Goal: Task Accomplishment & Management: Manage account settings

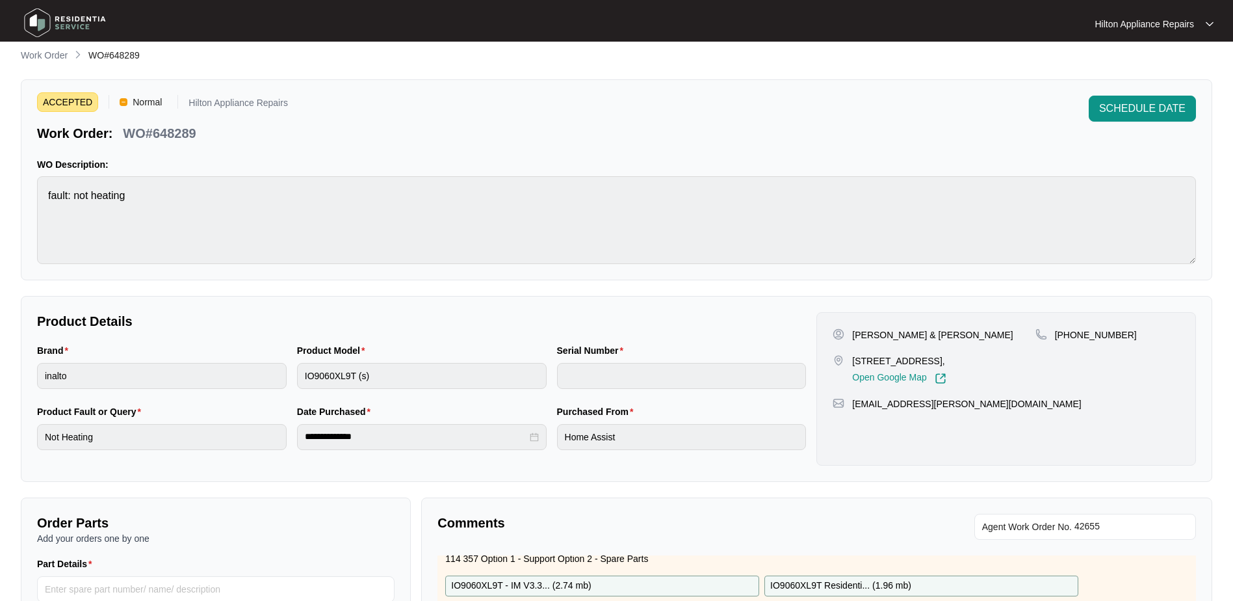
scroll to position [2, 0]
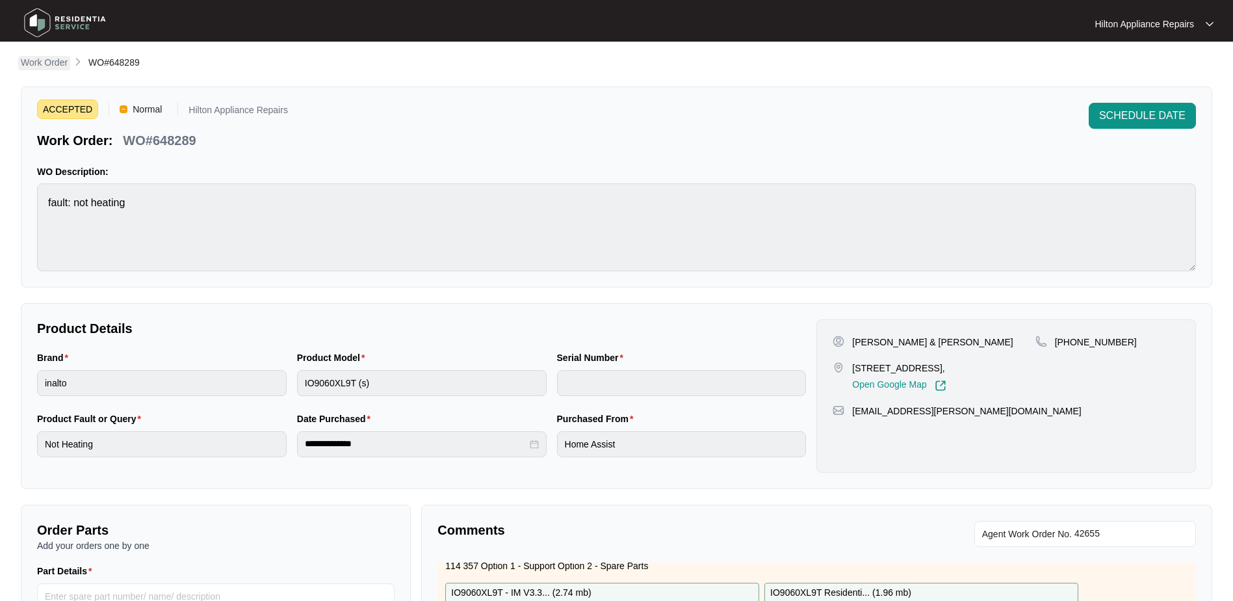
click at [40, 57] on p "Work Order" at bounding box center [44, 62] width 47 height 13
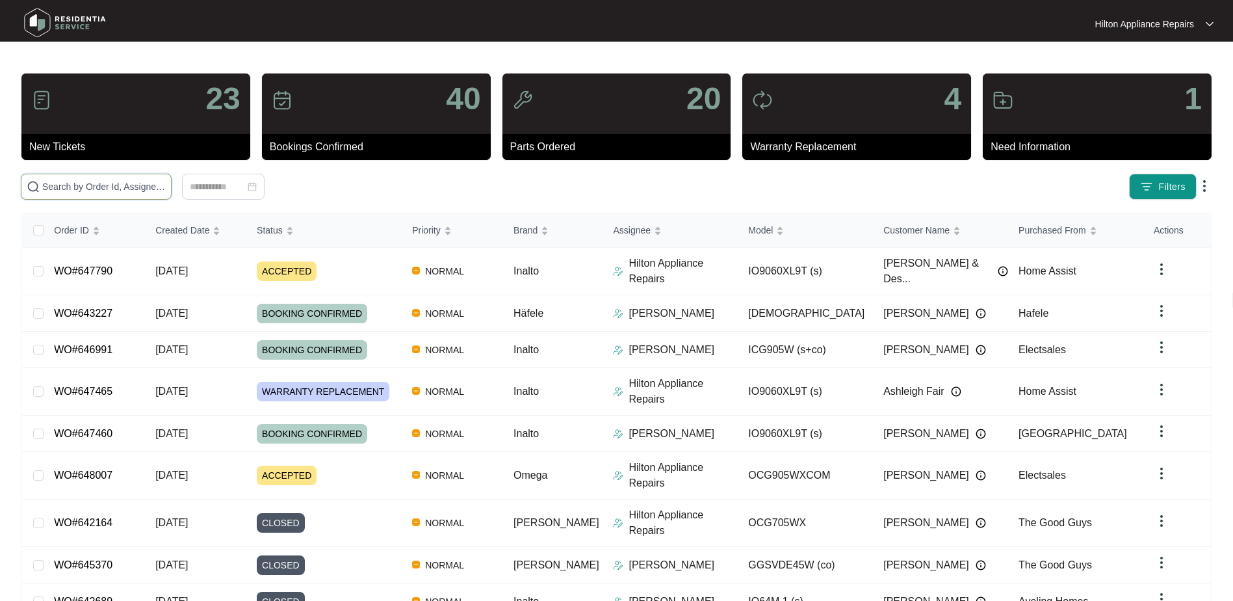
click at [73, 187] on input "text" at bounding box center [104, 186] width 124 height 14
paste input "643227"
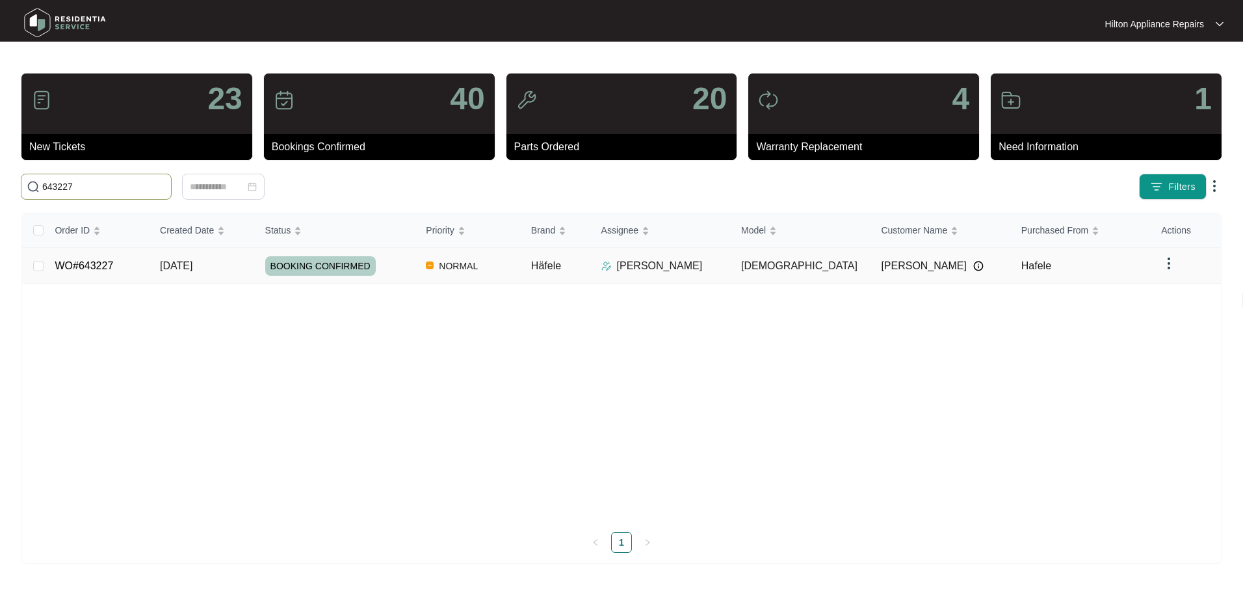
type input "643227"
drag, startPoint x: 176, startPoint y: 266, endPoint x: 183, endPoint y: 266, distance: 7.2
click at [176, 266] on span "[DATE]" at bounding box center [176, 265] width 33 height 11
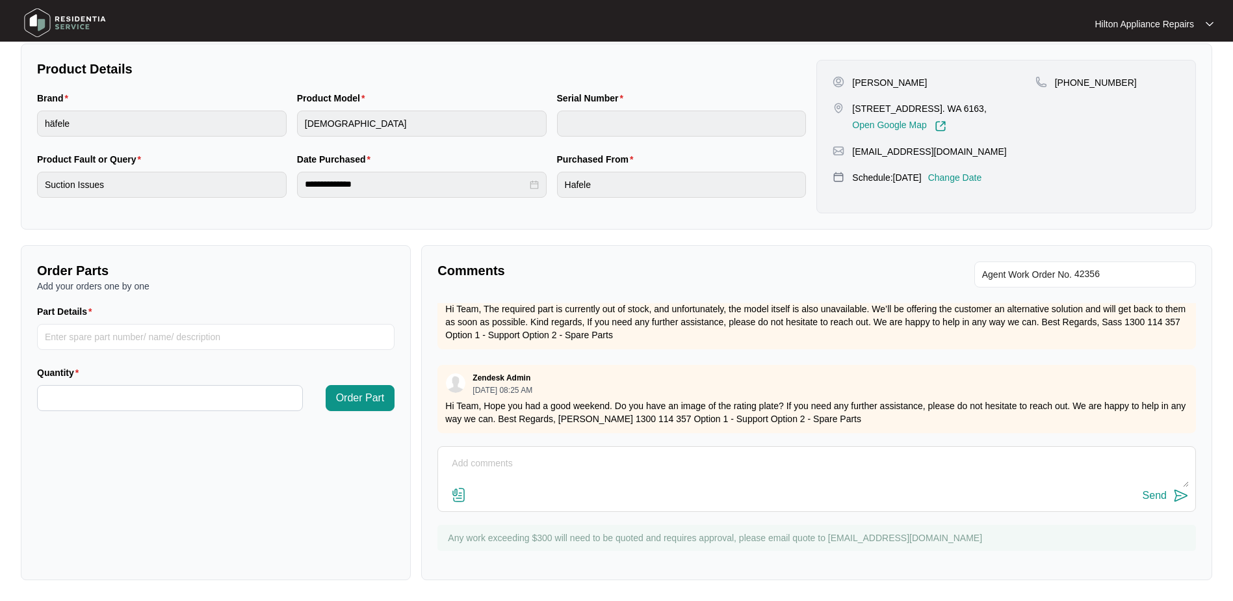
scroll to position [241, 0]
click at [455, 467] on textarea at bounding box center [817, 470] width 745 height 34
type textarea "I"
click at [453, 468] on textarea "Picture of rating plate" at bounding box center [817, 470] width 745 height 34
type textarea "Please see picture of rating plate"
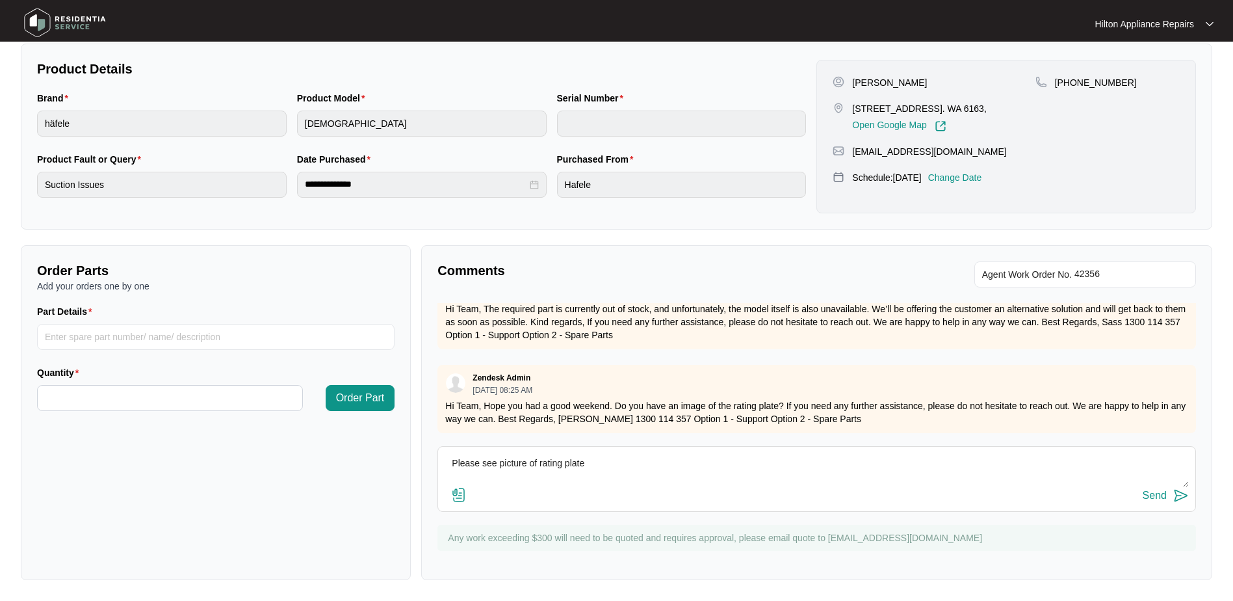
click at [464, 494] on img at bounding box center [459, 495] width 16 height 16
click at [0, 0] on input "file" at bounding box center [0, 0] width 0 height 0
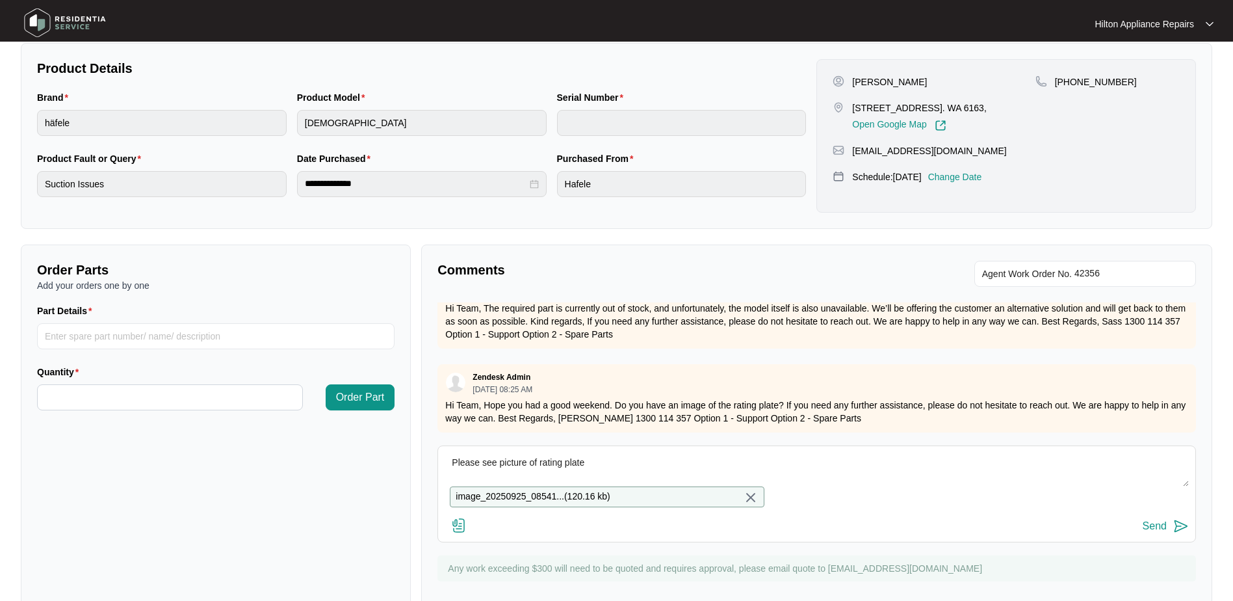
click at [1155, 532] on div "Send" at bounding box center [1155, 526] width 24 height 12
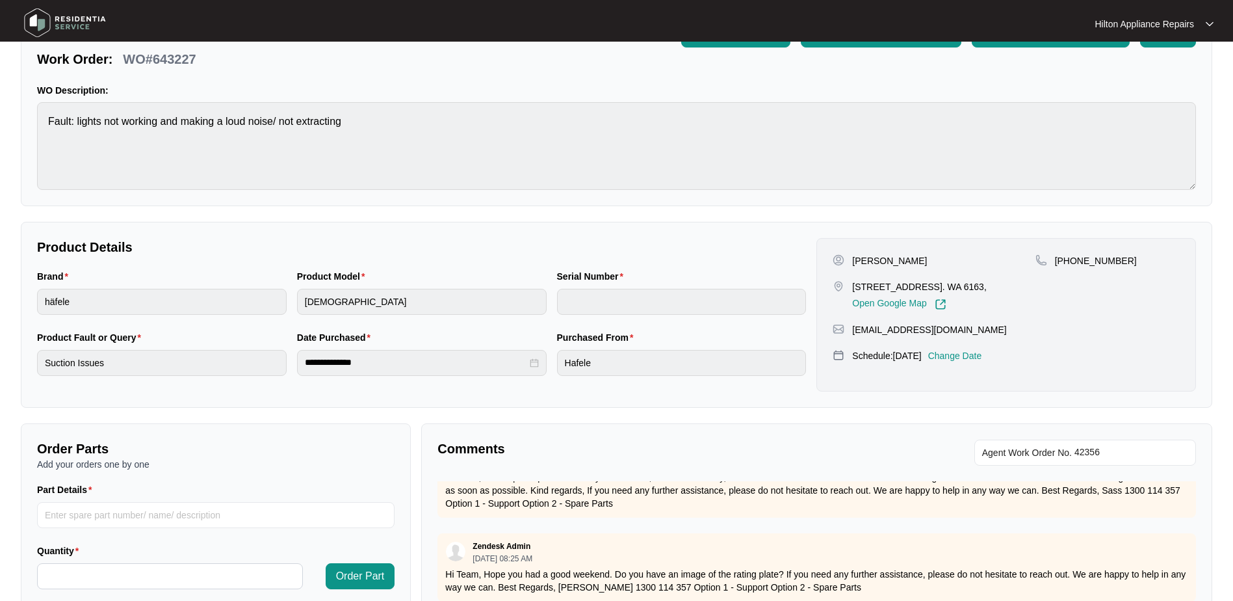
scroll to position [0, 0]
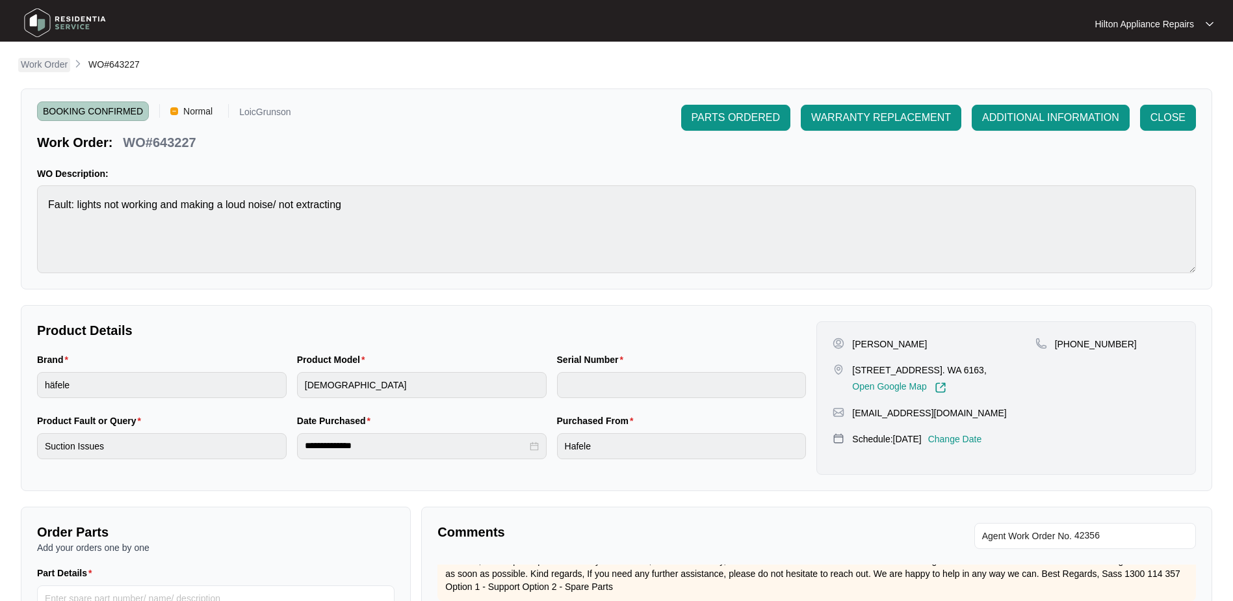
click at [31, 67] on p "Work Order" at bounding box center [44, 64] width 47 height 13
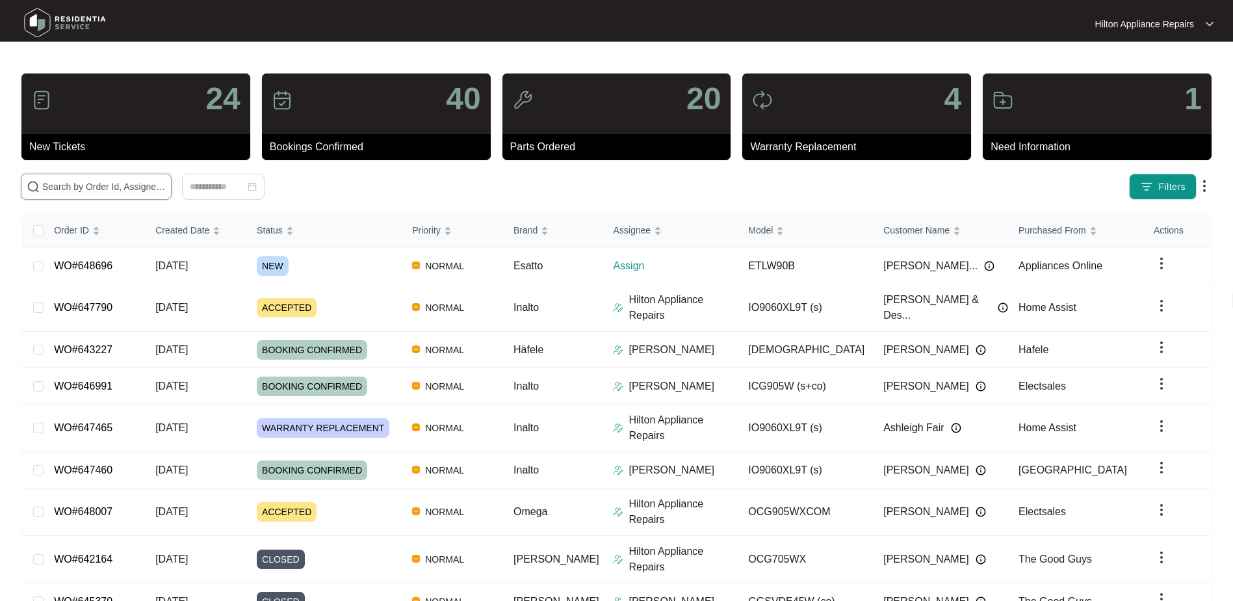
click at [57, 191] on input "text" at bounding box center [104, 186] width 124 height 14
paste input "WO#641303"
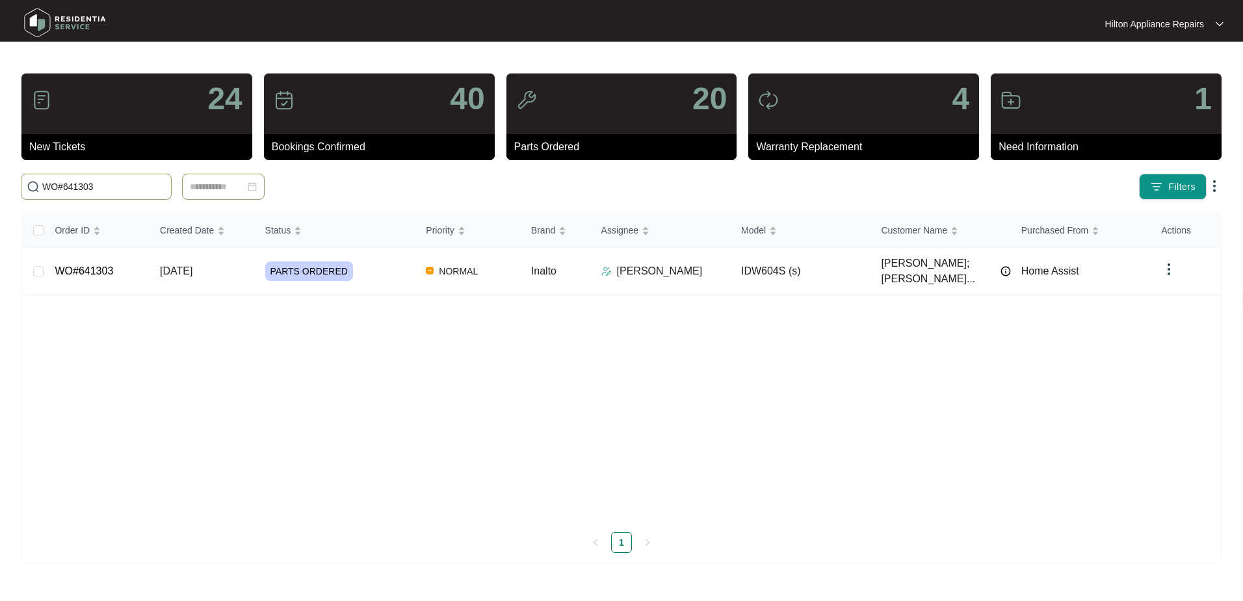
type input "WO#641303"
click at [208, 187] on input at bounding box center [217, 186] width 55 height 14
click at [175, 265] on span "[DATE]" at bounding box center [176, 270] width 33 height 11
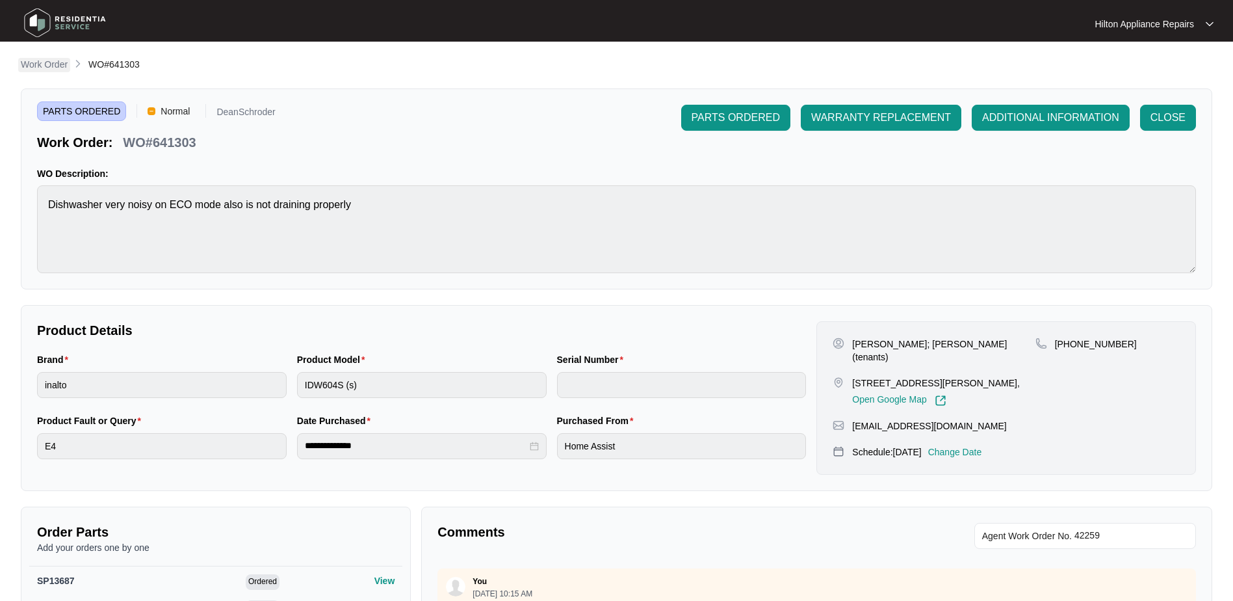
click at [38, 62] on p "Work Order" at bounding box center [44, 64] width 47 height 13
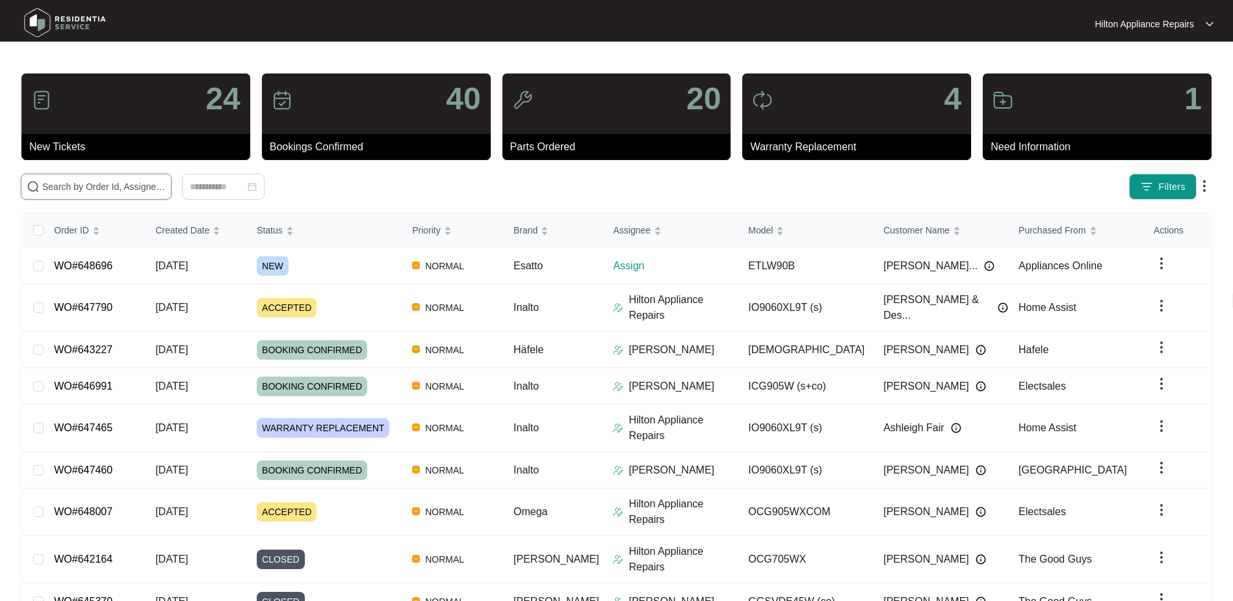
click at [53, 188] on input "text" at bounding box center [104, 186] width 124 height 14
paste input "648696"
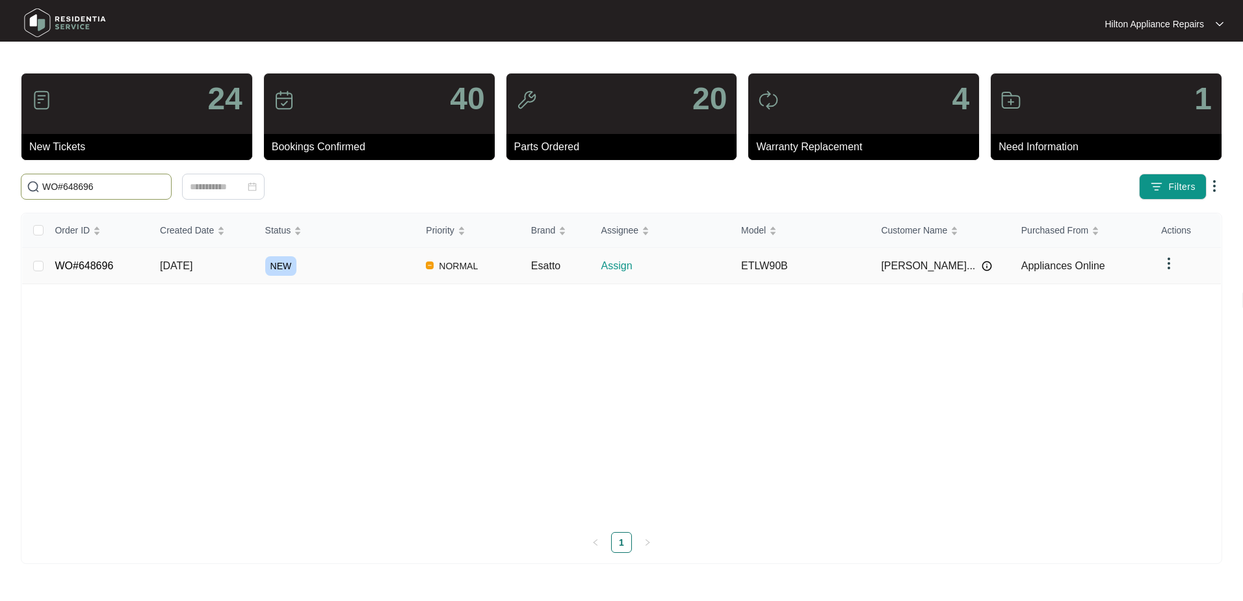
type input "WO#648696"
click at [183, 267] on span "[DATE]" at bounding box center [176, 265] width 33 height 11
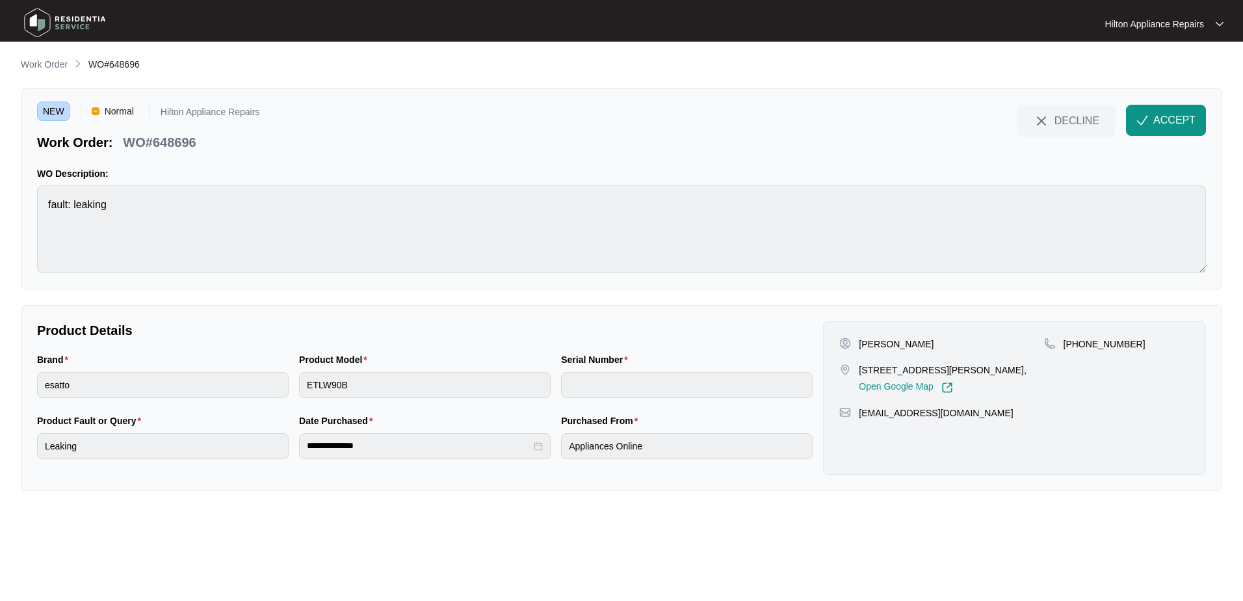
drag, startPoint x: 1176, startPoint y: 122, endPoint x: 1172, endPoint y: 129, distance: 7.9
click at [1176, 121] on span "ACCEPT" at bounding box center [1175, 120] width 42 height 16
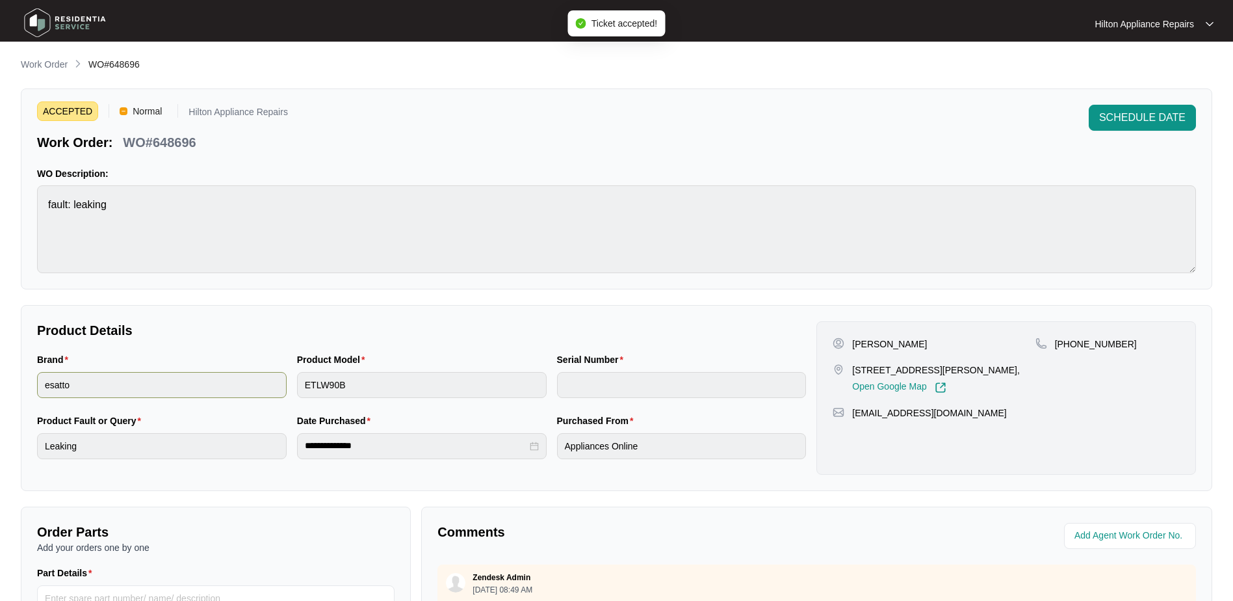
click at [280, 381] on div "Brand esatto Product Model ETLW90B Serial Number" at bounding box center [422, 382] width 780 height 61
drag, startPoint x: 942, startPoint y: 369, endPoint x: 852, endPoint y: 371, distance: 89.1
click at [852, 371] on p "[STREET_ADDRESS][PERSON_NAME]," at bounding box center [936, 369] width 168 height 13
copy p "[STREET_ADDRESS]"
drag, startPoint x: 875, startPoint y: 345, endPoint x: 852, endPoint y: 346, distance: 23.4
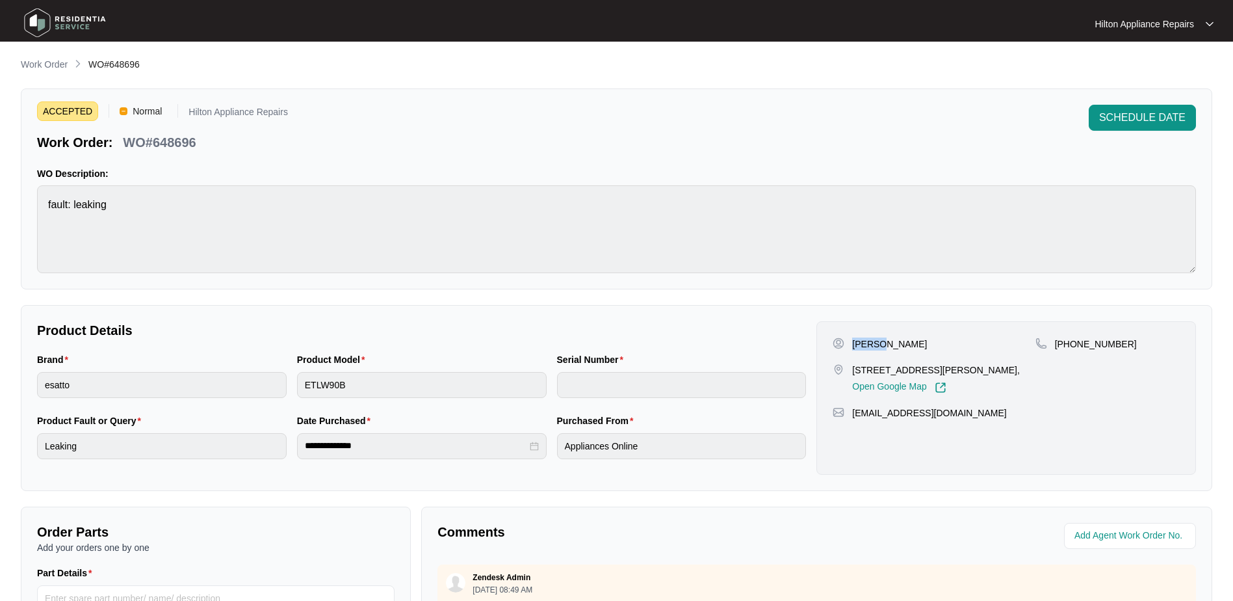
click at [852, 346] on div "[PERSON_NAME]" at bounding box center [934, 343] width 202 height 13
copy p "[PERSON_NAME]"
drag, startPoint x: 917, startPoint y: 346, endPoint x: 877, endPoint y: 343, distance: 41.0
click at [877, 343] on p "[PERSON_NAME]" at bounding box center [889, 343] width 75 height 13
copy p "Warrington"
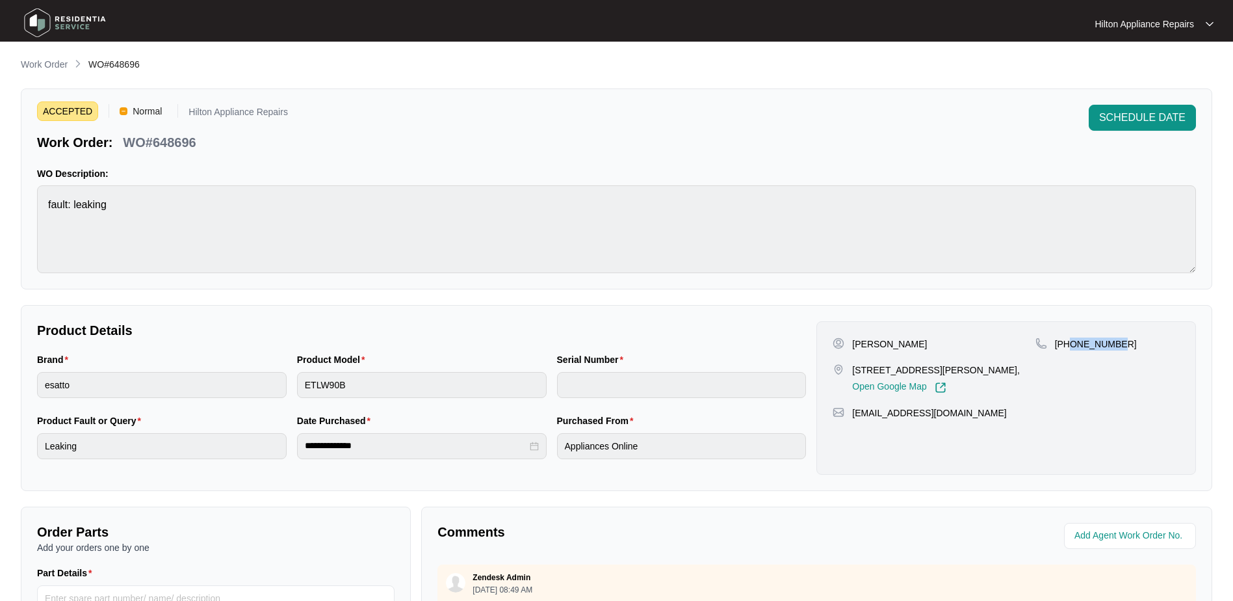
drag, startPoint x: 1120, startPoint y: 340, endPoint x: 1072, endPoint y: 349, distance: 49.5
click at [1072, 349] on div "[PHONE_NUMBER]" at bounding box center [1108, 343] width 144 height 13
copy p "434929366"
drag, startPoint x: 908, startPoint y: 420, endPoint x: 849, endPoint y: 420, distance: 59.2
click at [849, 420] on div "[PERSON_NAME] [STREET_ADDRESS][PERSON_NAME][PERSON_NAME], Open Google Map [PHON…" at bounding box center [1007, 397] width 380 height 153
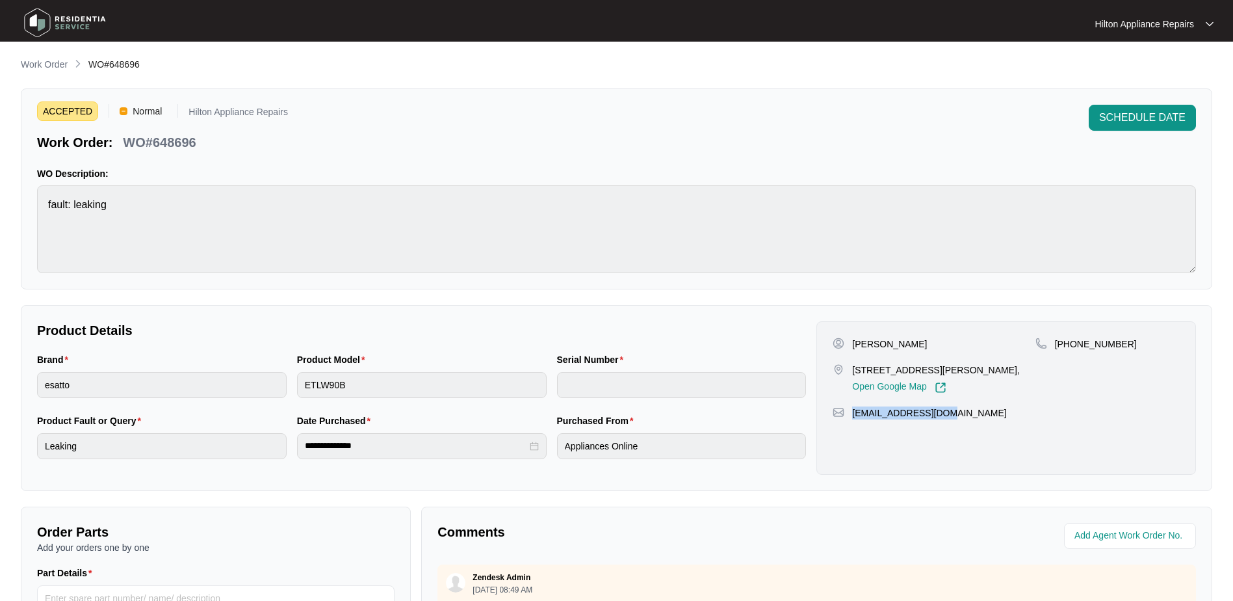
copy p "[EMAIL_ADDRESS][DOMAIN_NAME]"
drag, startPoint x: 211, startPoint y: 138, endPoint x: 125, endPoint y: 143, distance: 86.0
click at [125, 143] on div "Work Order: WO#648696" at bounding box center [162, 140] width 251 height 23
copy p "WO#648696"
click at [284, 380] on div "Brand esatto Product Model ETLW90B Serial Number" at bounding box center [422, 382] width 780 height 61
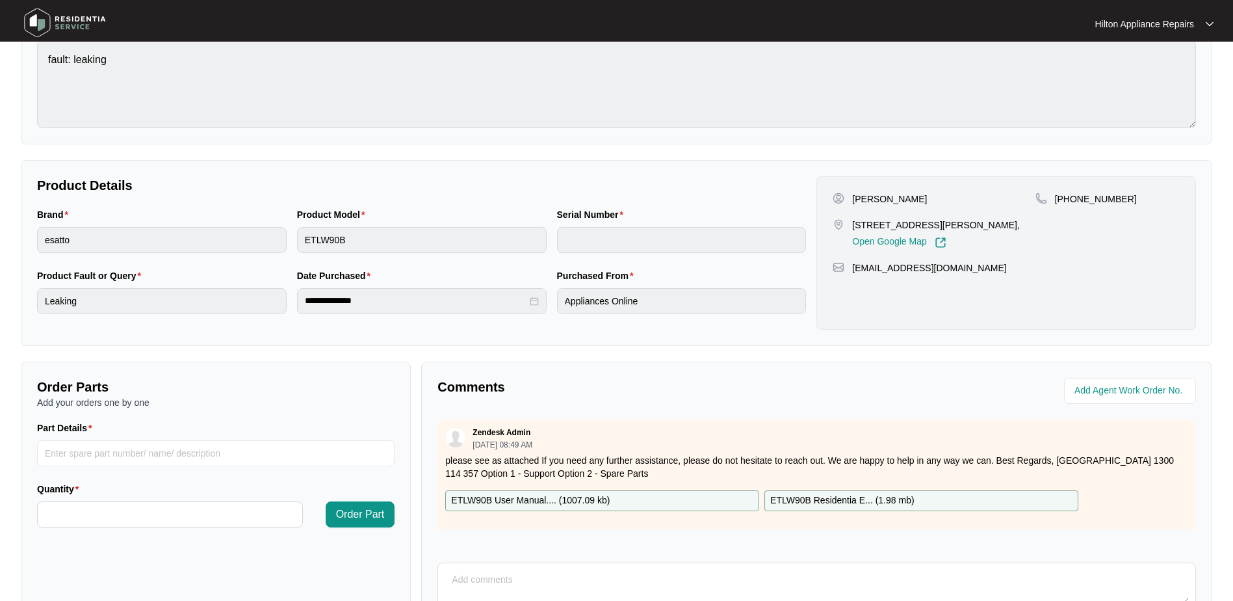
scroll to position [262, 0]
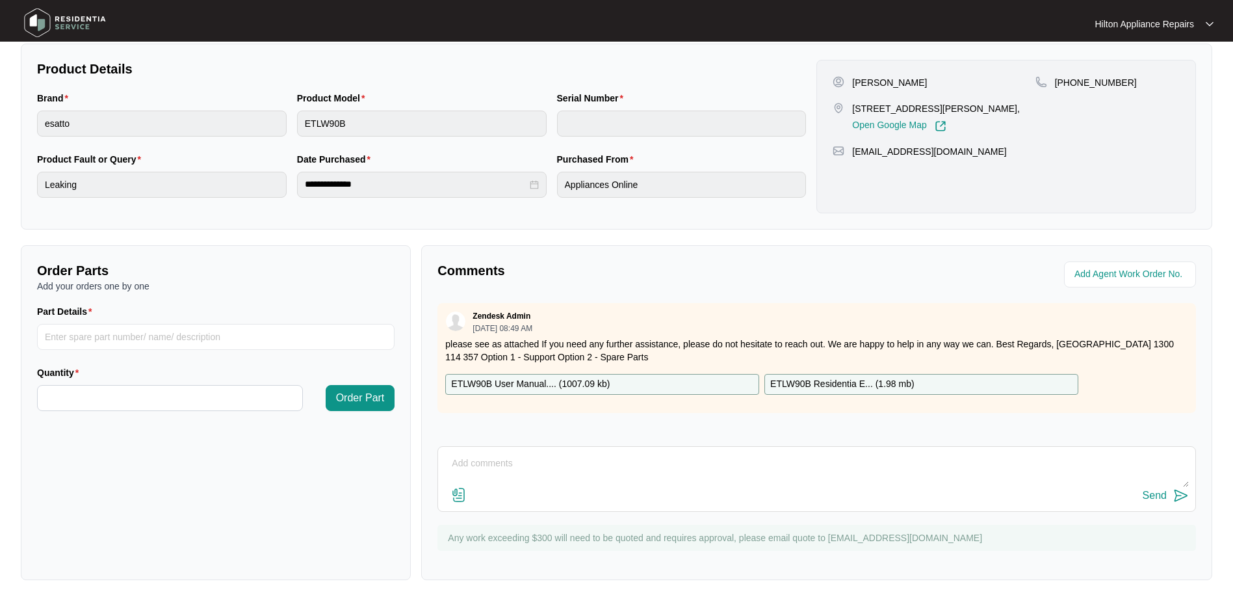
click at [488, 473] on textarea at bounding box center [817, 470] width 745 height 34
type textarea "C"
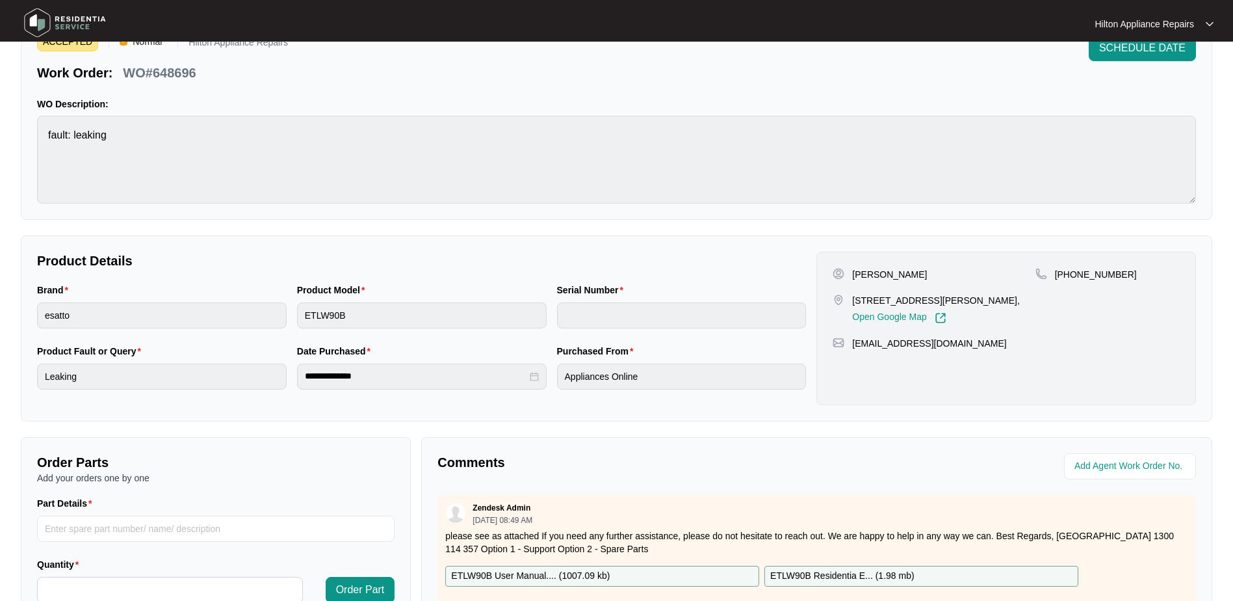
scroll to position [0, 0]
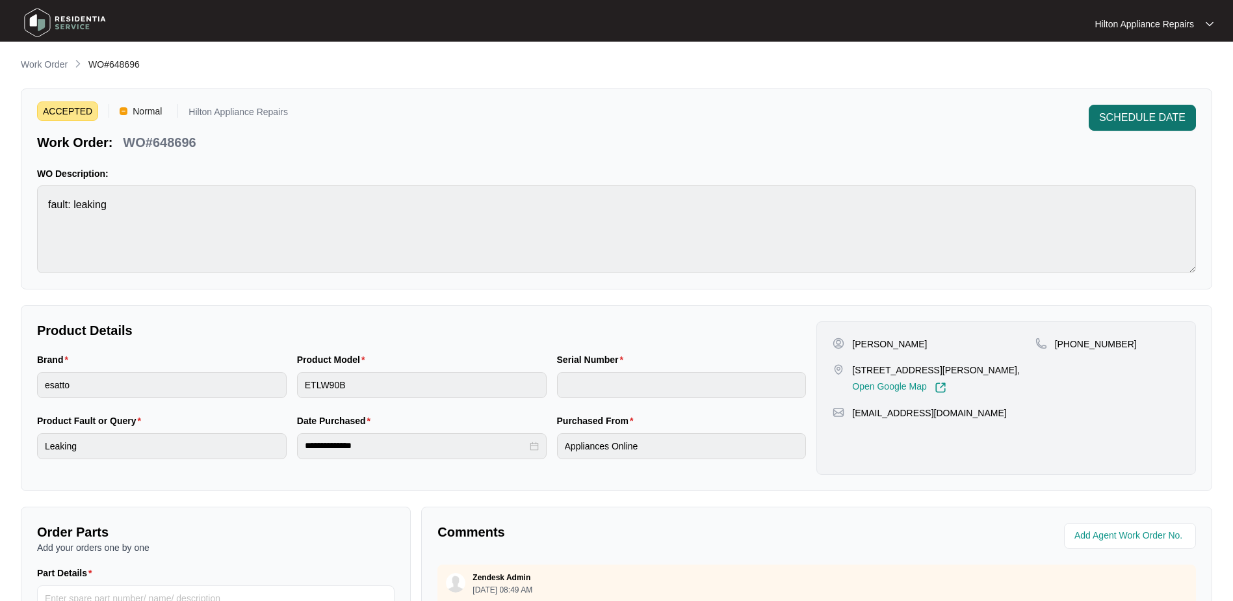
click at [1138, 119] on span "SCHEDULE DATE" at bounding box center [1143, 118] width 86 height 16
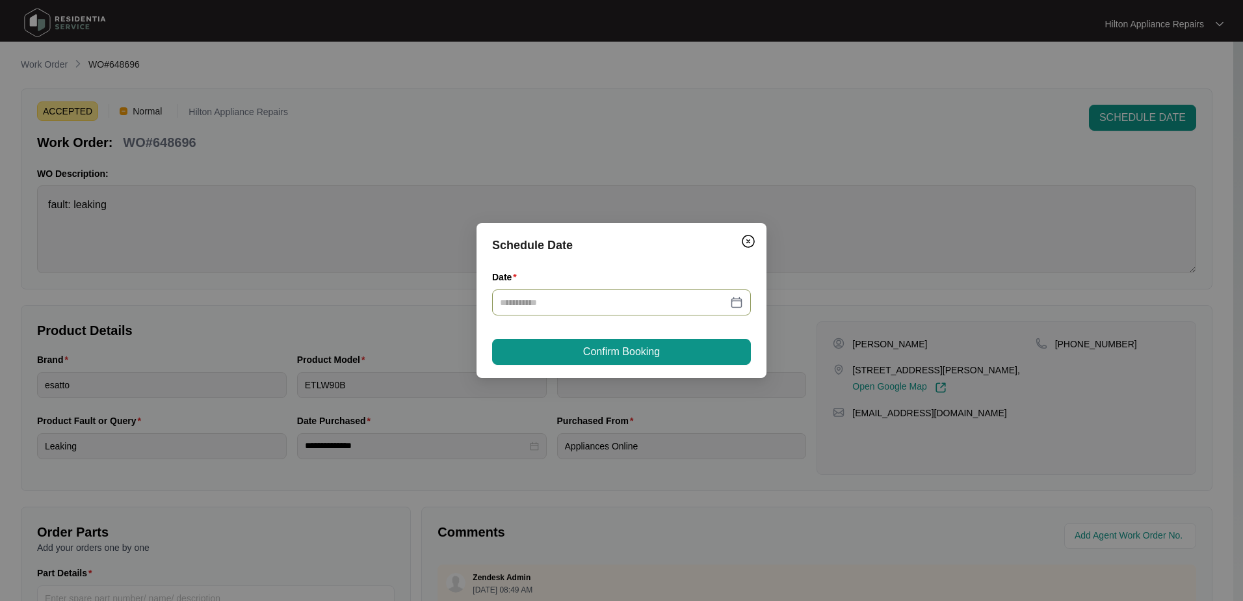
click at [737, 300] on div at bounding box center [621, 302] width 243 height 14
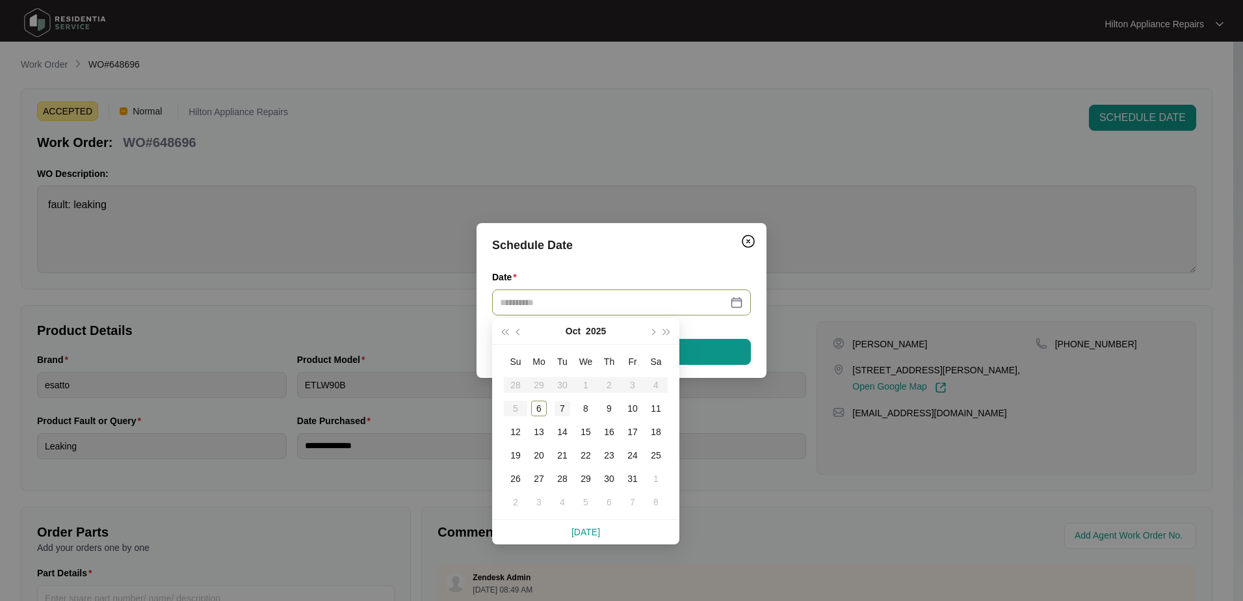
click at [560, 405] on div "7" at bounding box center [563, 409] width 16 height 16
type input "**********"
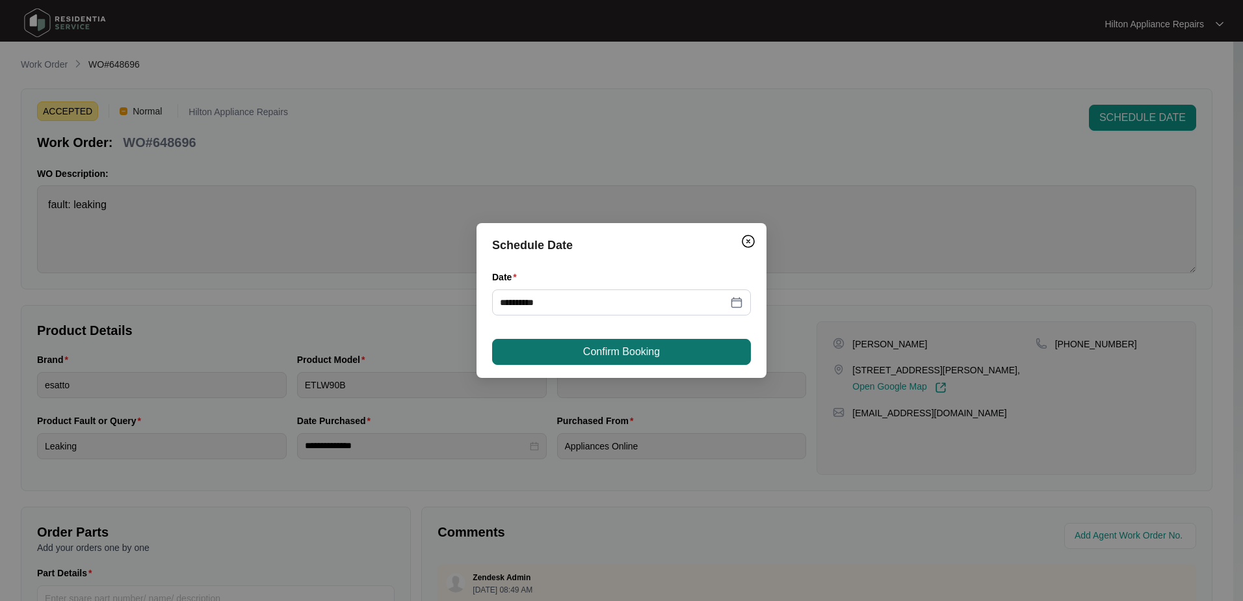
click at [707, 347] on button "Confirm Booking" at bounding box center [621, 352] width 259 height 26
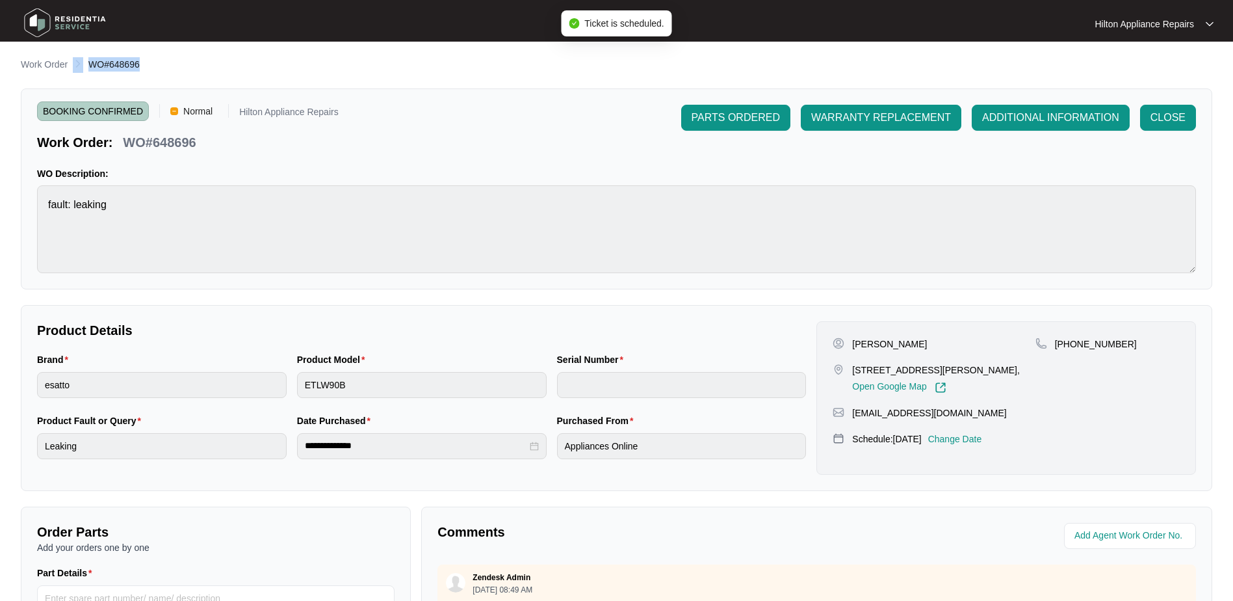
drag, startPoint x: 142, startPoint y: 65, endPoint x: 85, endPoint y: 72, distance: 57.0
click at [85, 72] on div "Work Order WO#648696" at bounding box center [617, 65] width 1192 height 16
copy ol "WO#648696"
drag, startPoint x: 33, startPoint y: 60, endPoint x: 40, endPoint y: 68, distance: 10.6
click at [33, 60] on p "Work Order" at bounding box center [44, 64] width 47 height 13
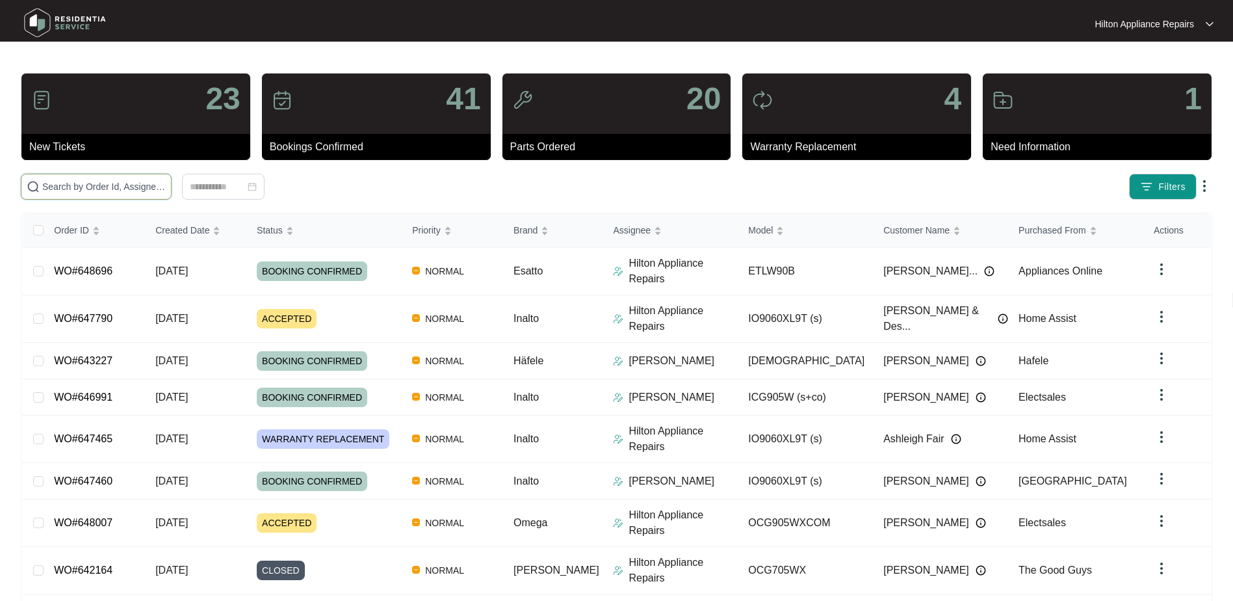
click at [66, 193] on input "text" at bounding box center [104, 186] width 124 height 14
paste input "WO#648696"
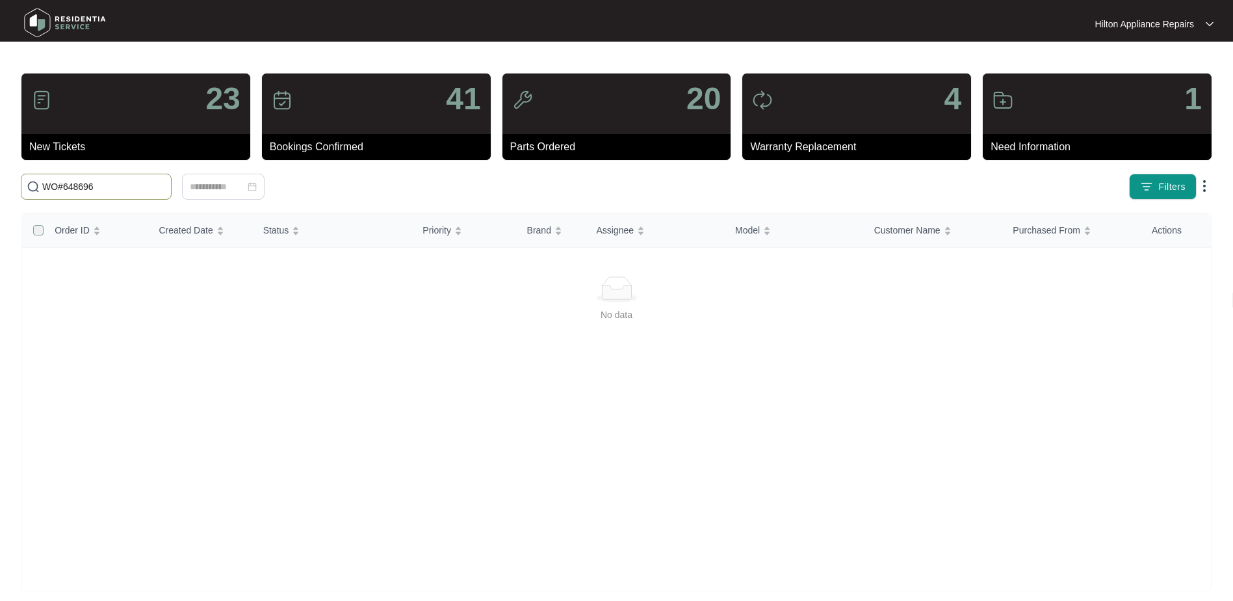
click at [37, 230] on label at bounding box center [38, 230] width 10 height 14
click at [66, 186] on input "WO#648696" at bounding box center [104, 186] width 124 height 14
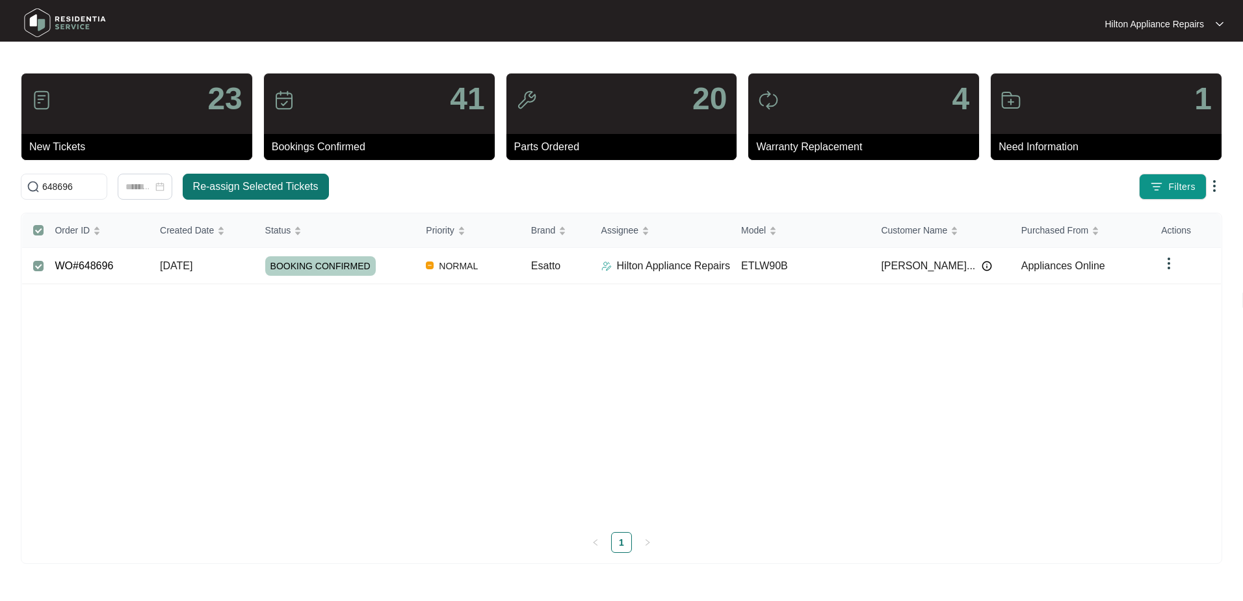
click at [284, 183] on span "Re-assign Selected Tickets" at bounding box center [255, 187] width 125 height 16
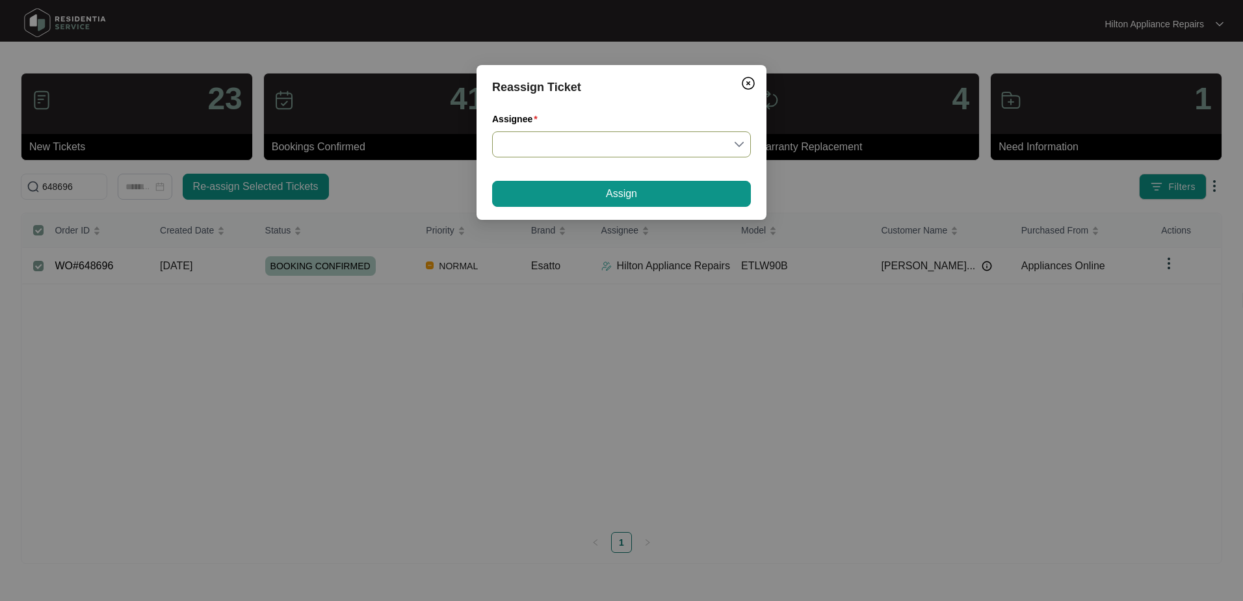
click at [743, 139] on input "Assignee" at bounding box center [621, 144] width 243 height 25
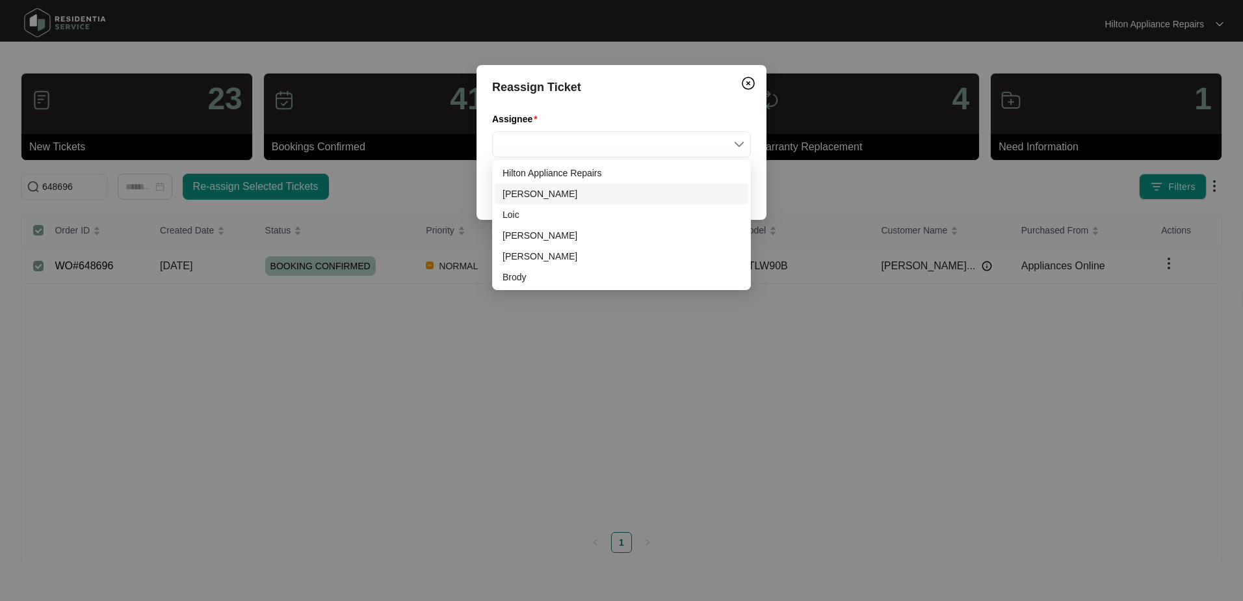
click at [518, 196] on div "[PERSON_NAME]" at bounding box center [622, 194] width 238 height 14
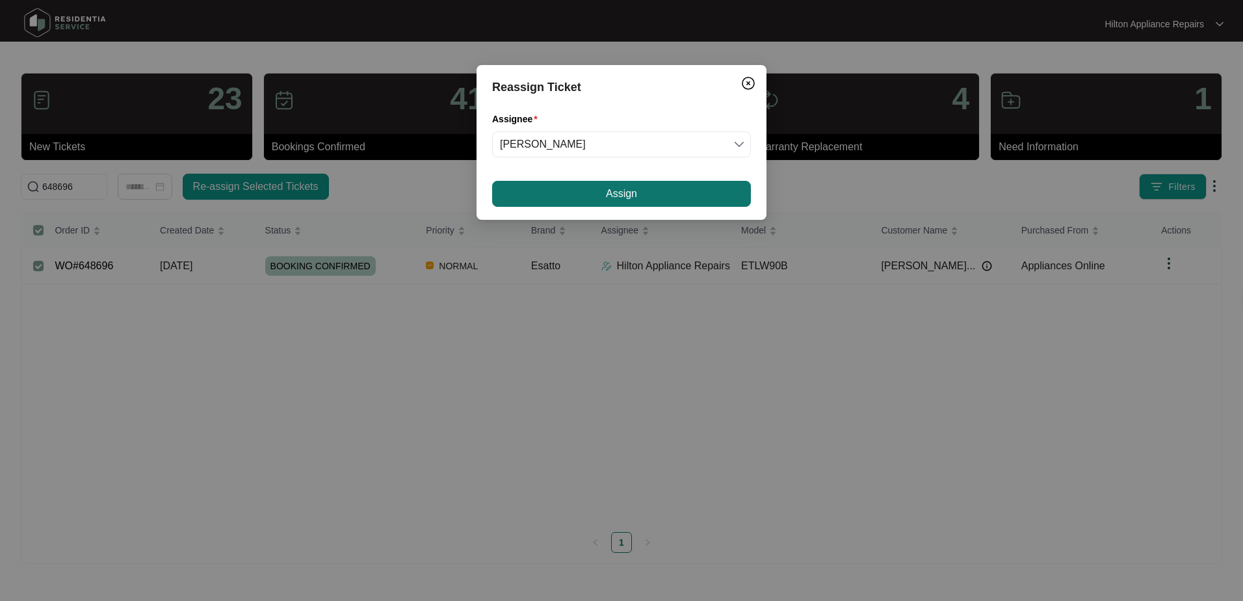
click at [562, 191] on button "Assign" at bounding box center [621, 194] width 259 height 26
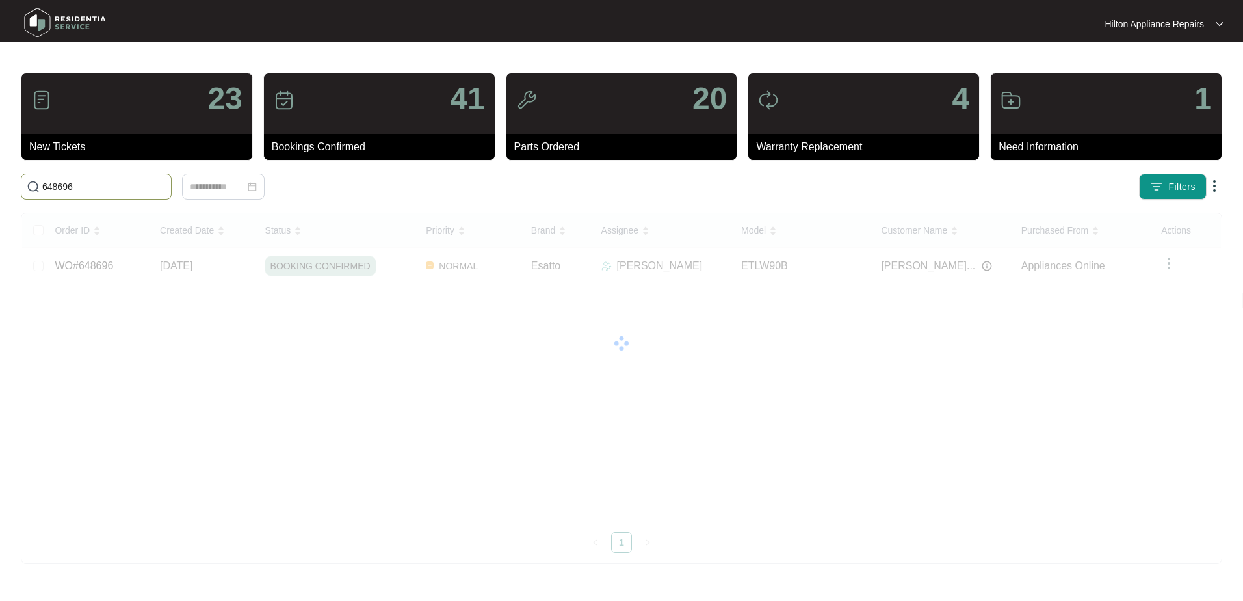
drag, startPoint x: 90, startPoint y: 192, endPoint x: -28, endPoint y: 194, distance: 118.3
click at [0, 194] on html "Hilton Appliance Repairs Hilton App... 23 New Tickets 41 Bookings Confirmed 20 …" at bounding box center [621, 300] width 1243 height 601
paste input "289"
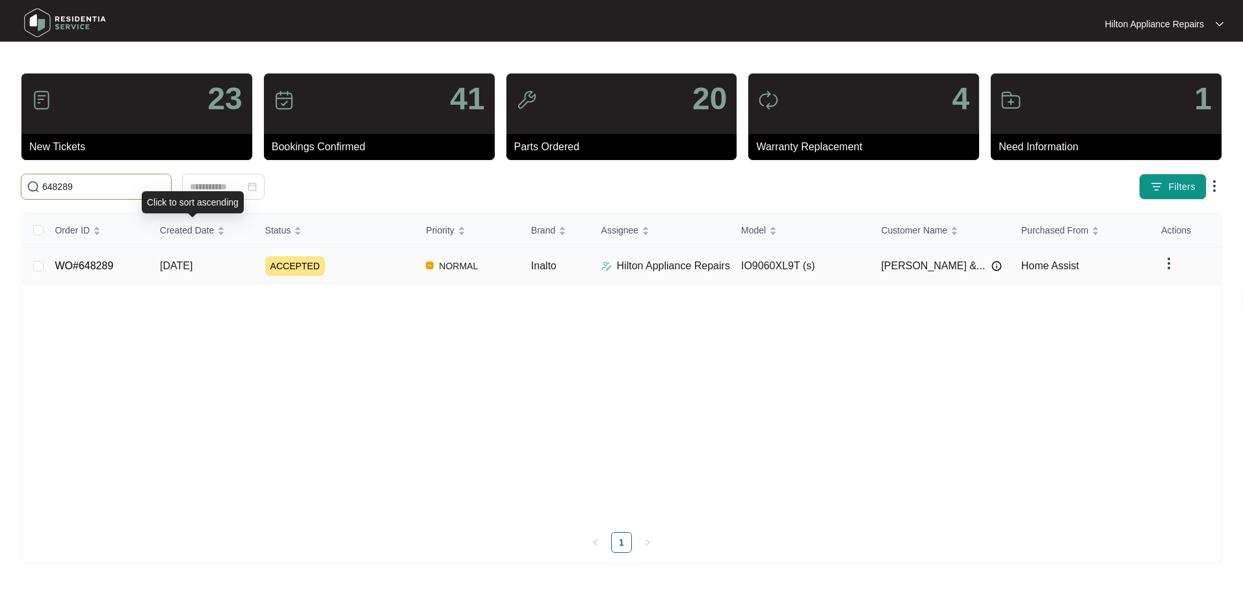
type input "648289"
click at [183, 266] on span "[DATE]" at bounding box center [176, 265] width 33 height 11
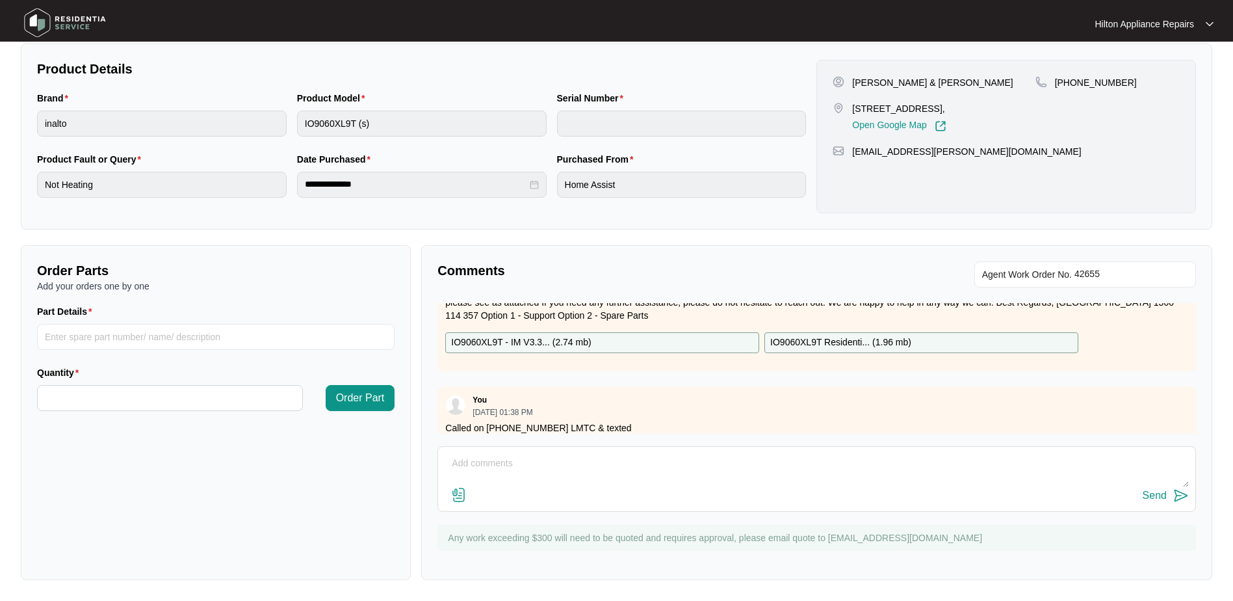
scroll to position [60, 0]
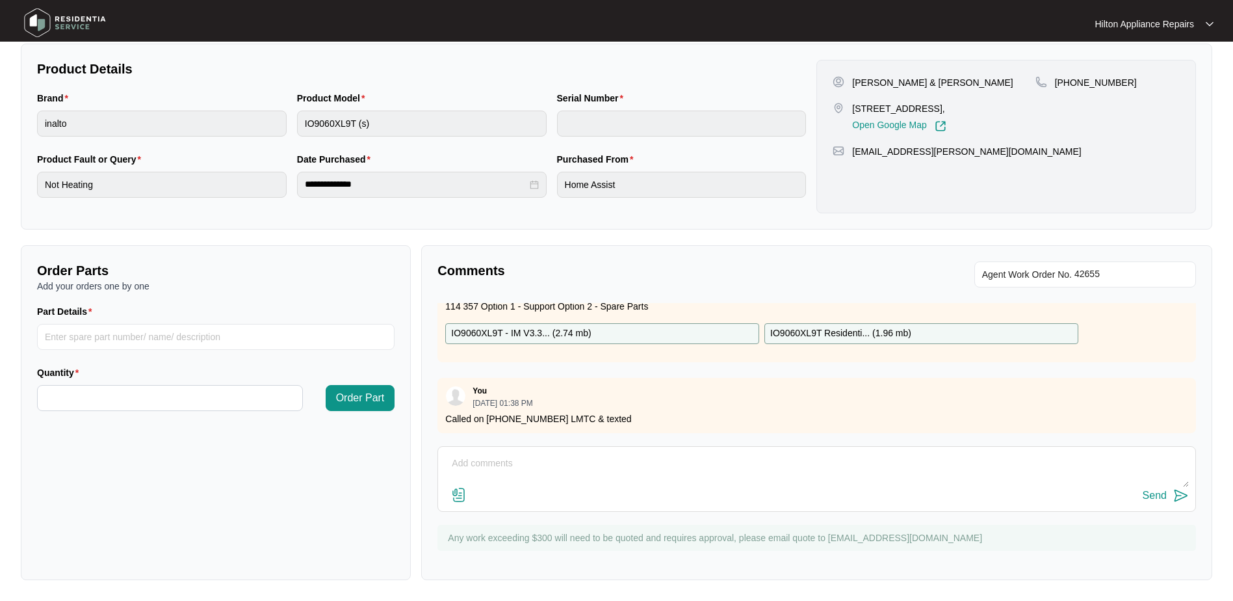
click at [468, 457] on textarea at bounding box center [817, 470] width 745 height 34
paste textarea "Hi [PERSON_NAME] & [PERSON_NAME], We have attempted to make contact to schedule…"
type textarea "Called customer LMTC & texted. "Hi [PERSON_NAME] & [PERSON_NAME], We have attem…"
click at [1152, 494] on div "Send" at bounding box center [1155, 496] width 24 height 12
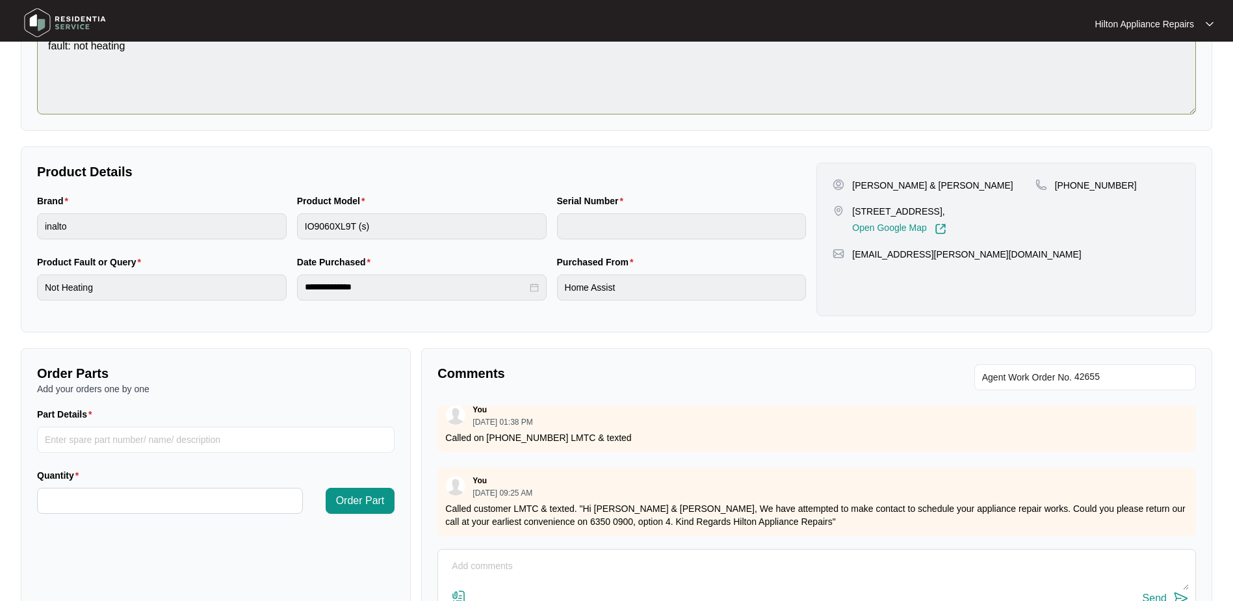
scroll to position [0, 0]
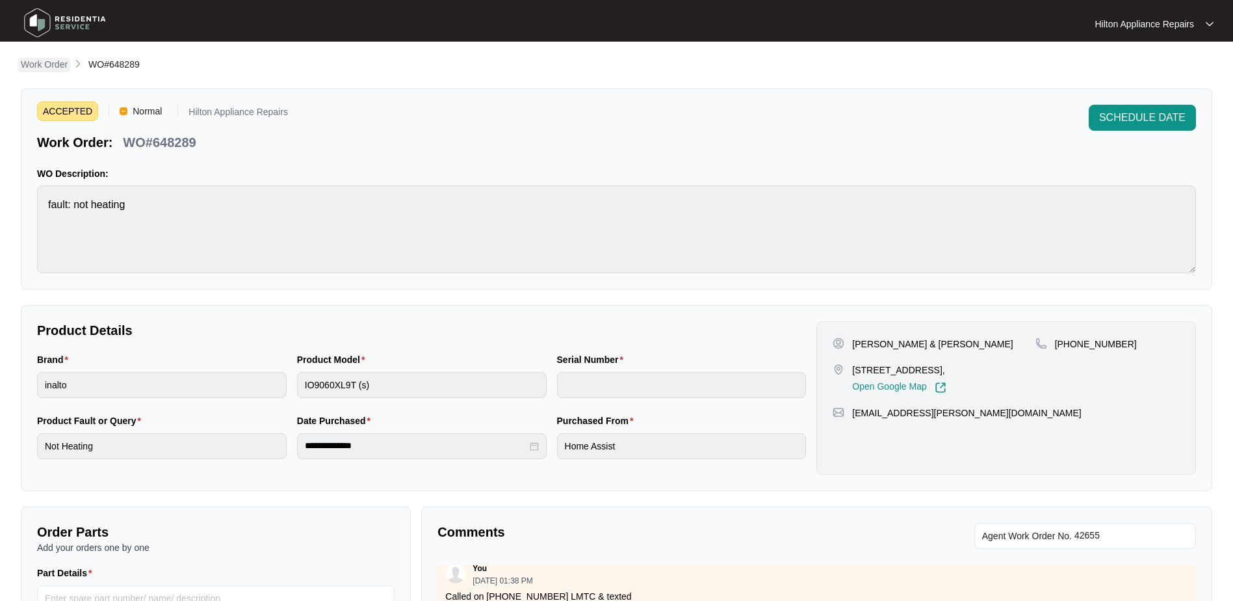
click at [33, 63] on p "Work Order" at bounding box center [44, 64] width 47 height 13
